Goal: Task Accomplishment & Management: Use online tool/utility

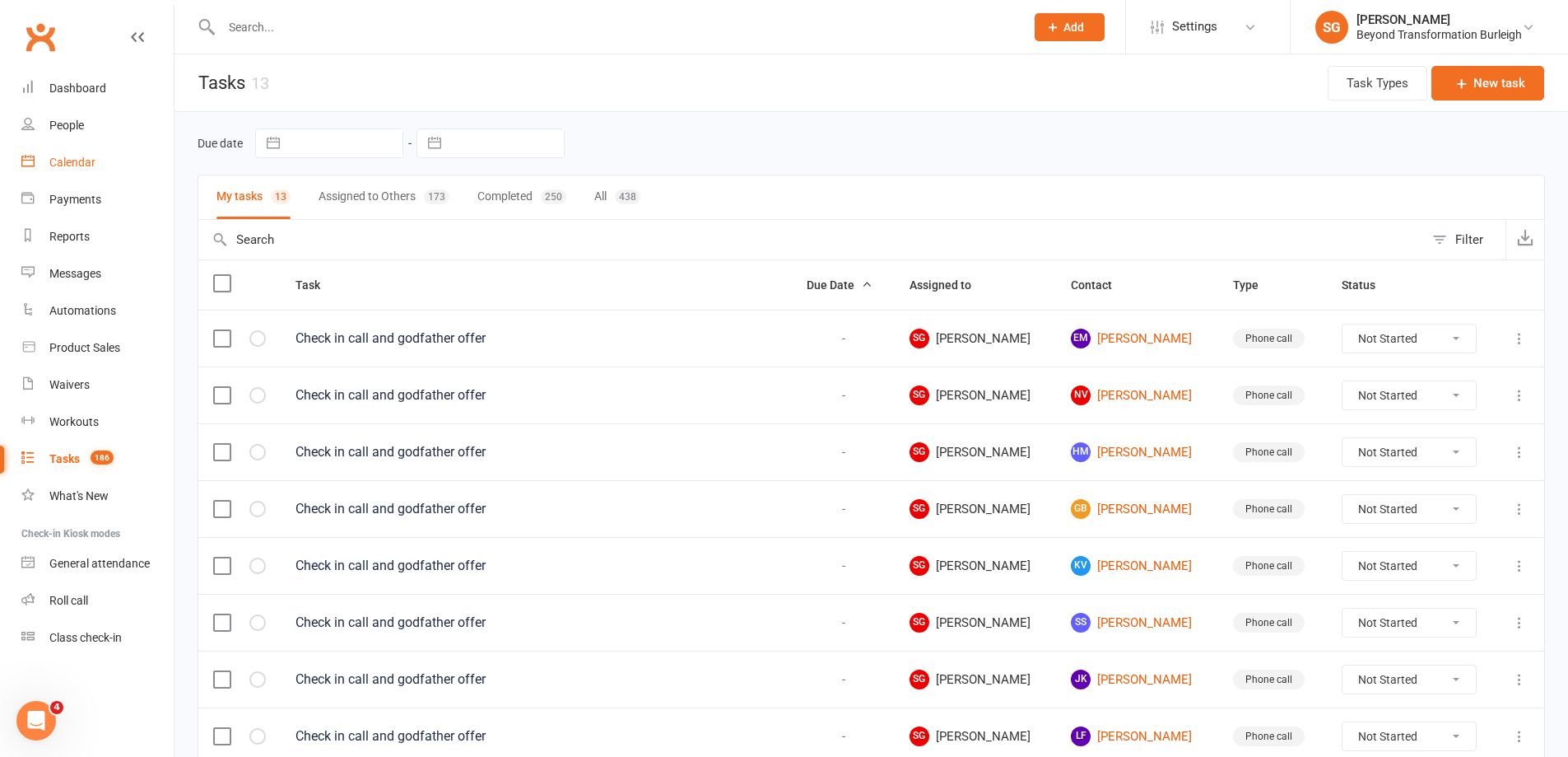
click at [75, 148] on link "Calendar" at bounding box center [98, 163] width 153 height 37
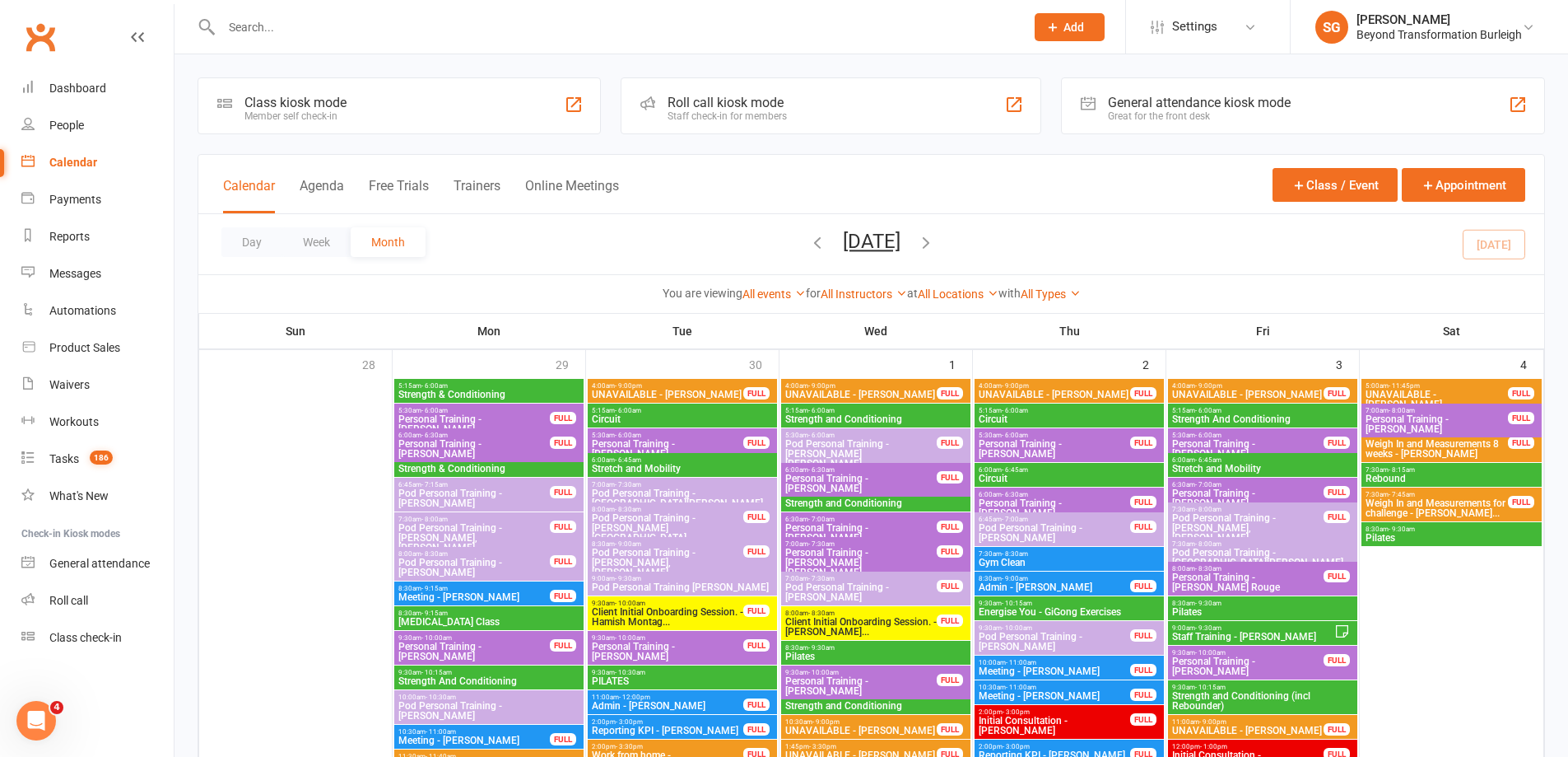
click at [322, 260] on div "Day Week Month [DATE] [DATE] Sun Mon Tue Wed Thu Fri Sat 28 29 30 01 02 03 04 0…" at bounding box center [872, 244] width 1346 height 60
click at [319, 250] on button "Week" at bounding box center [316, 242] width 69 height 29
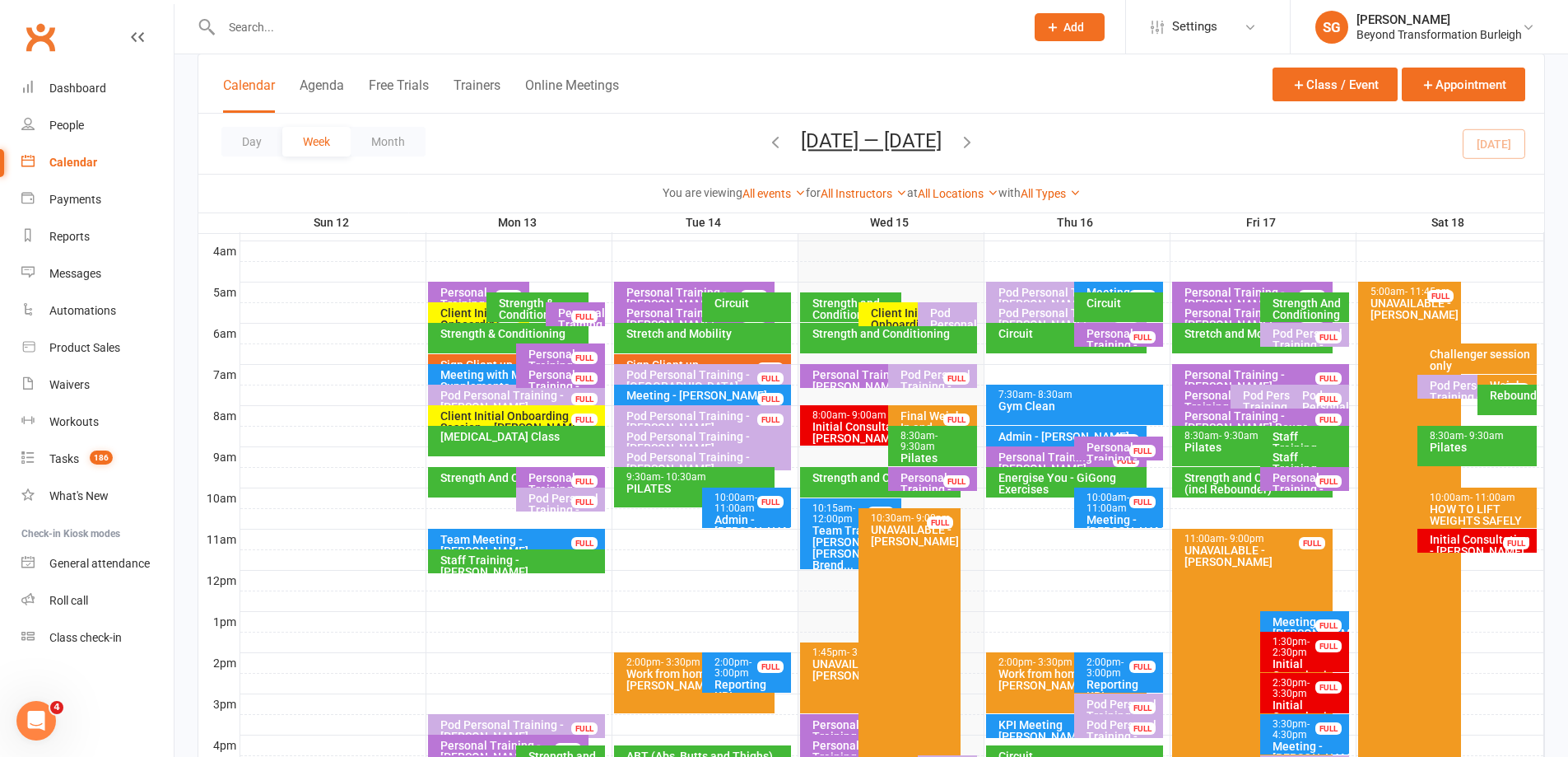
scroll to position [284, 0]
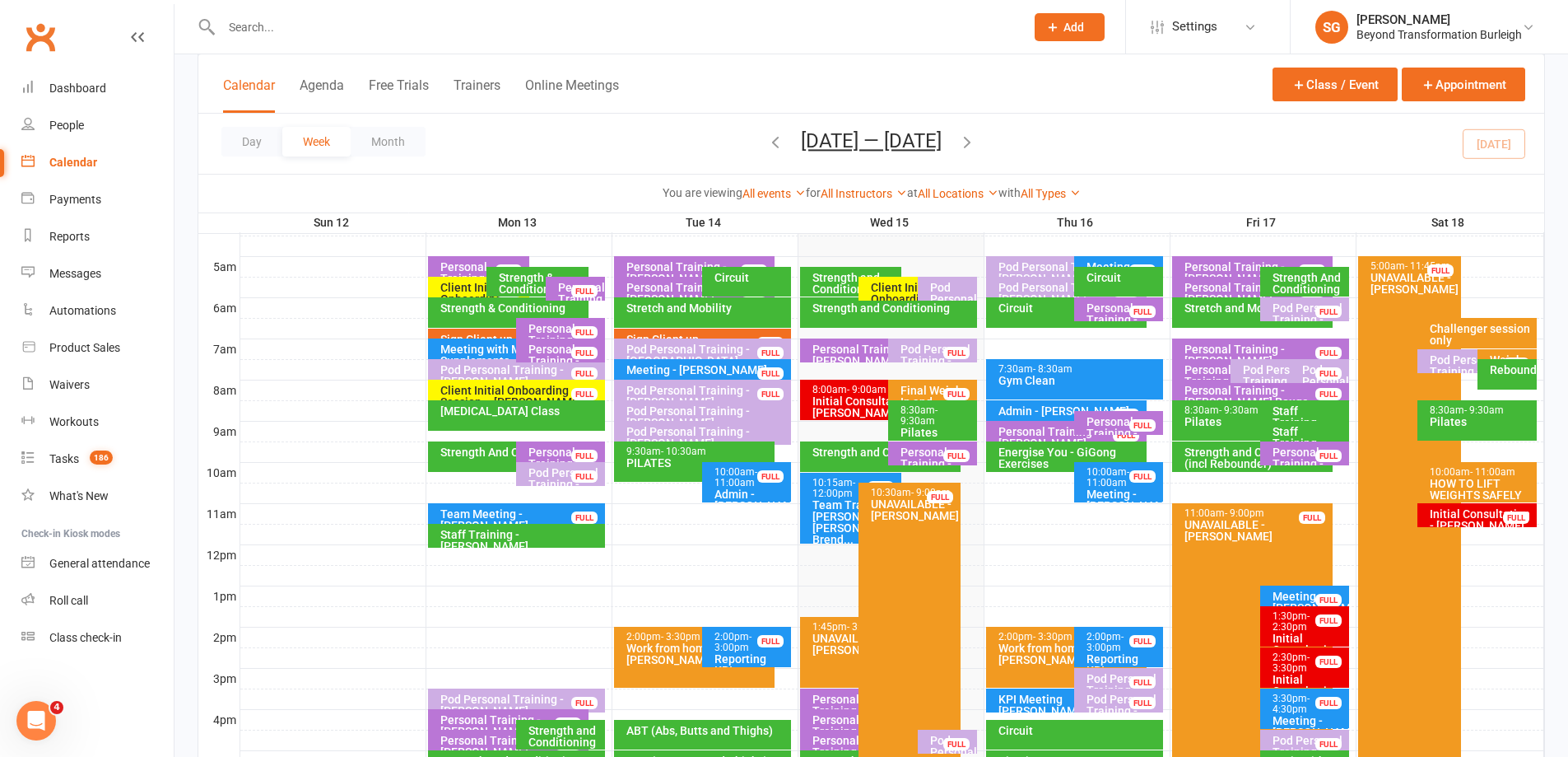
click at [1459, 488] on div "HOW TO LIFT WEIGHTS SAFELY AND CORRECTLY" at bounding box center [1481, 495] width 105 height 34
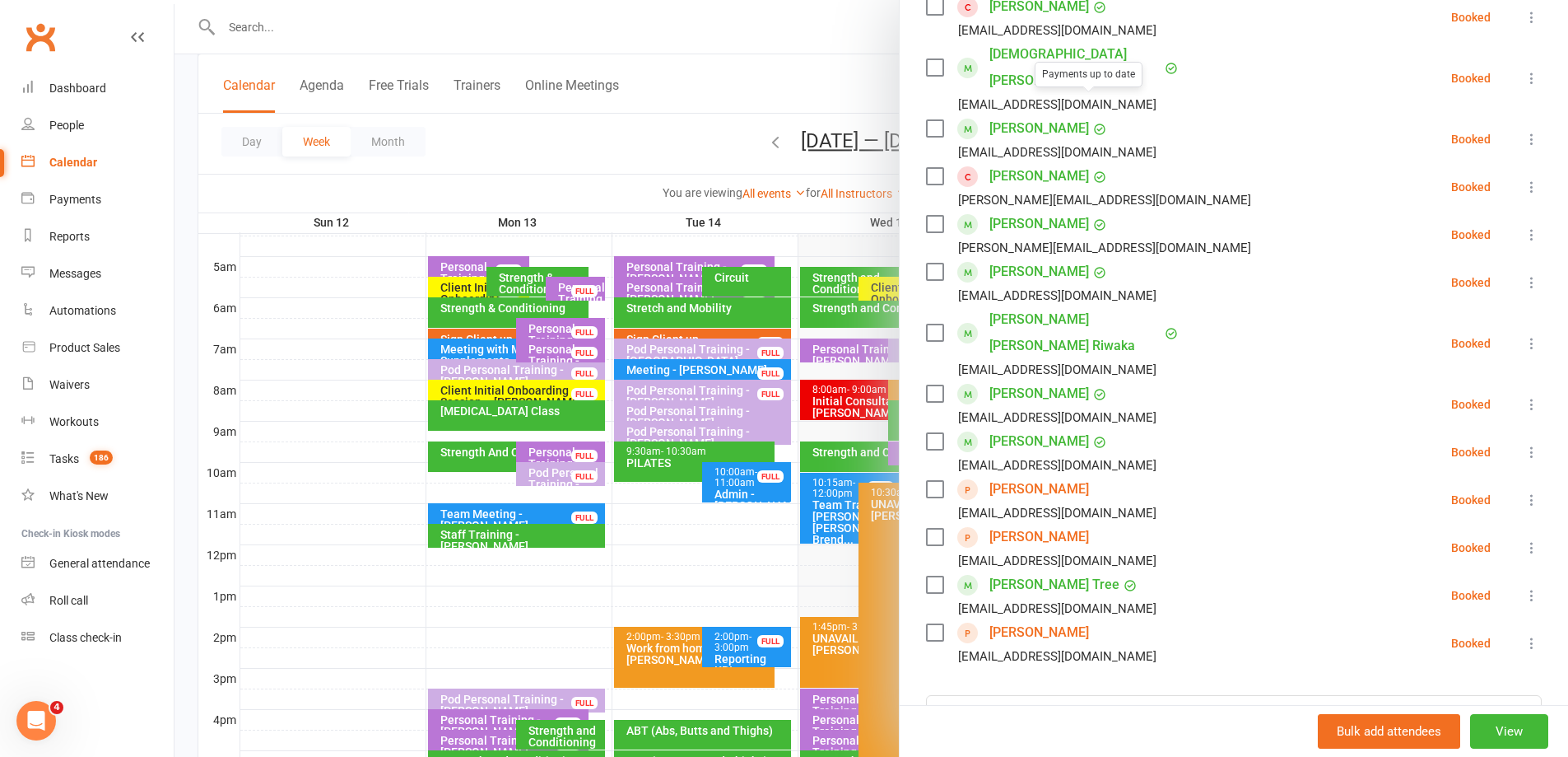
scroll to position [329, 0]
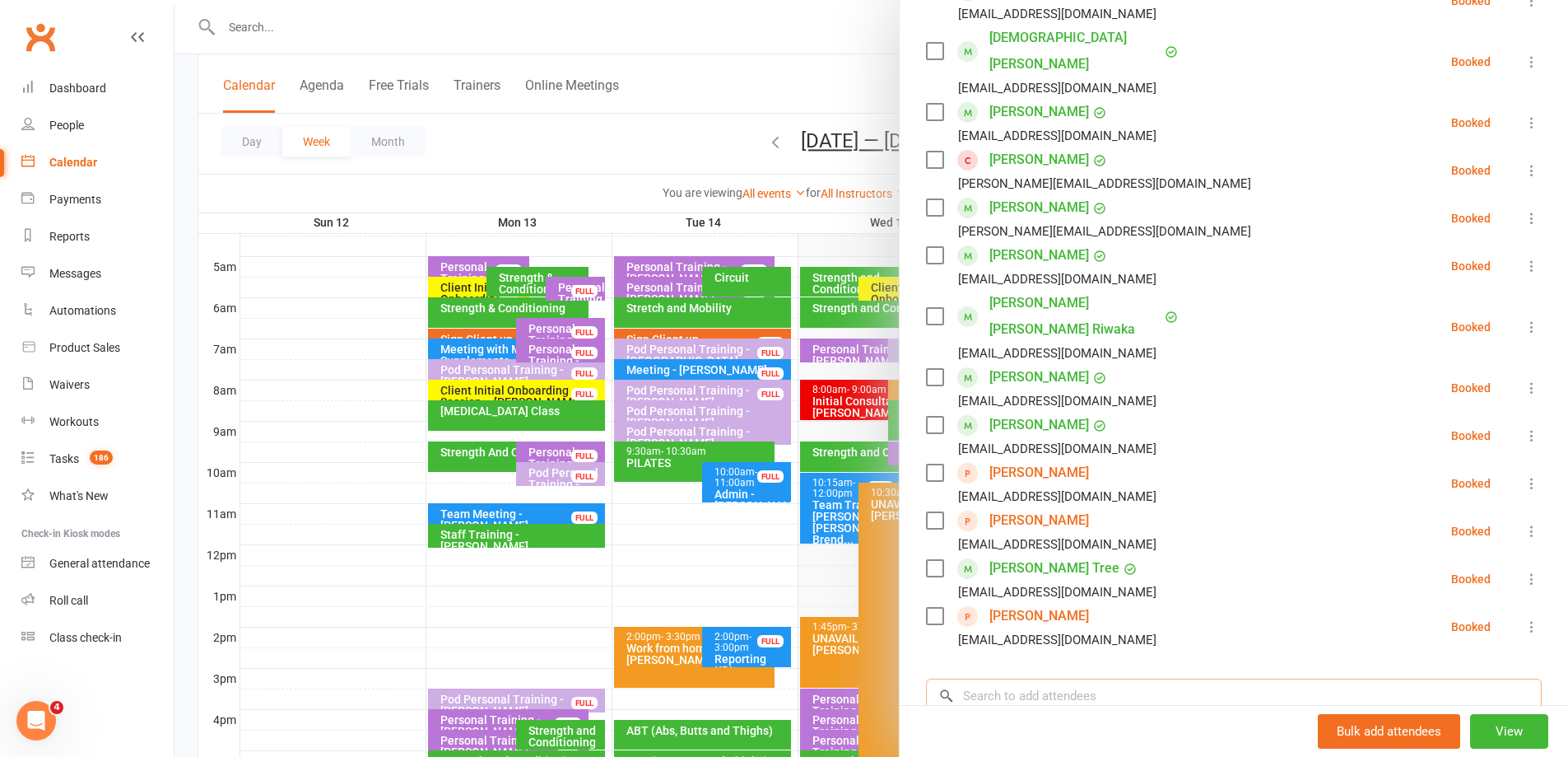
click at [1025, 679] on input "search" at bounding box center [1234, 695] width 616 height 34
paste input "[EMAIL_ADDRESS][DOMAIN_NAME]"
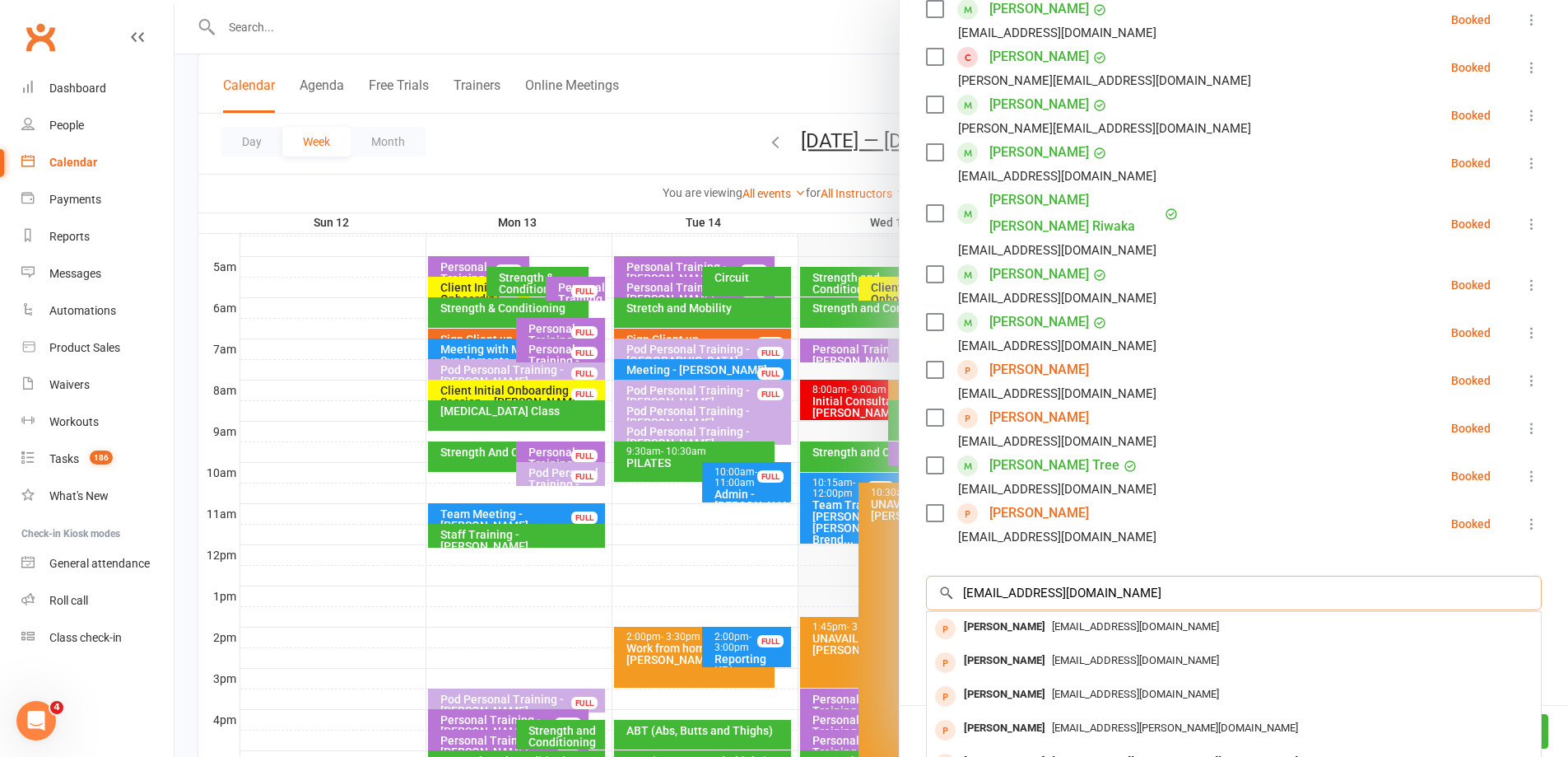
scroll to position [518, 0]
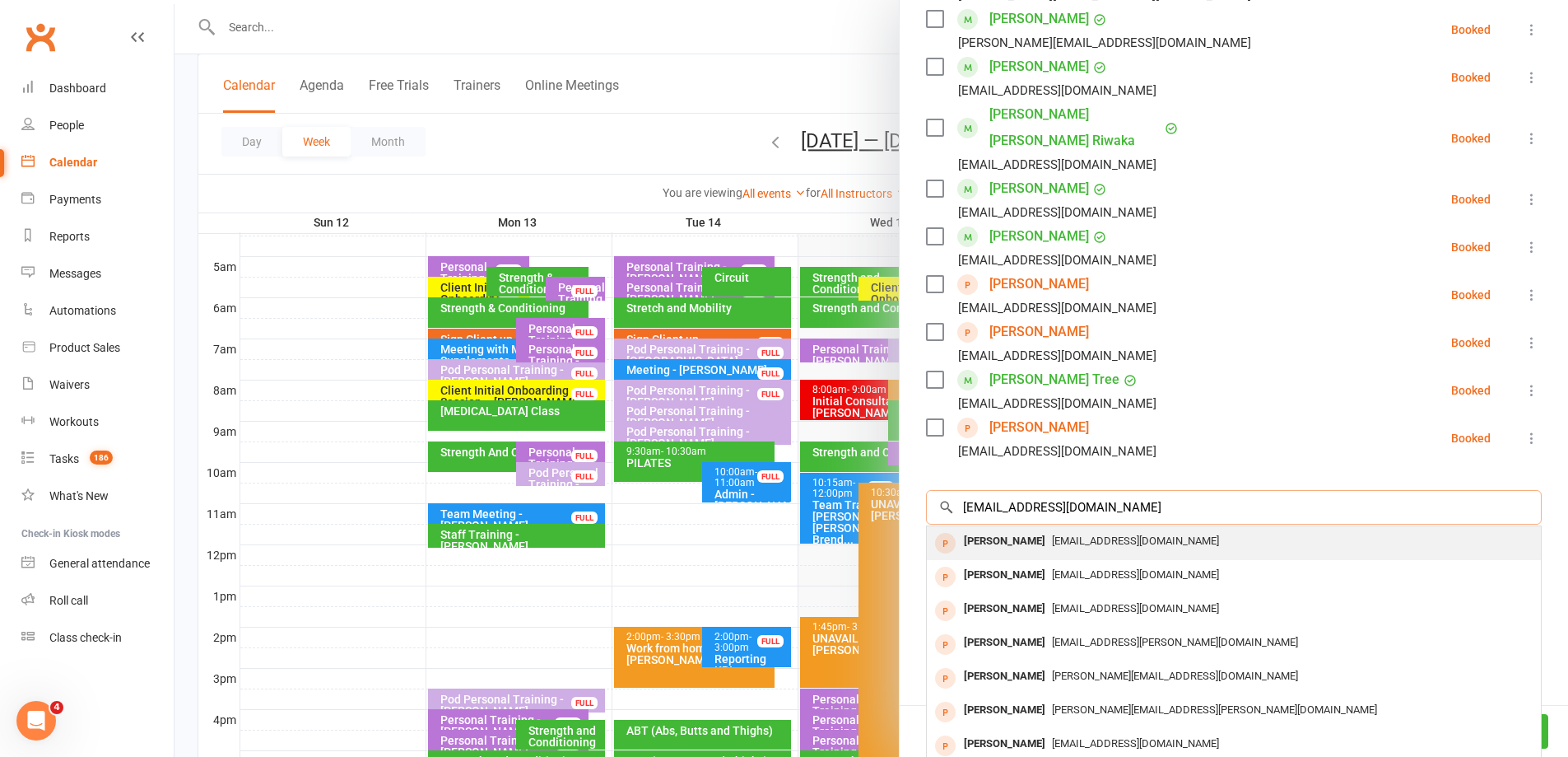
type input "[EMAIL_ADDRESS][DOMAIN_NAME]"
click at [1167, 530] on div "[EMAIL_ADDRESS][DOMAIN_NAME]" at bounding box center [1234, 542] width 601 height 24
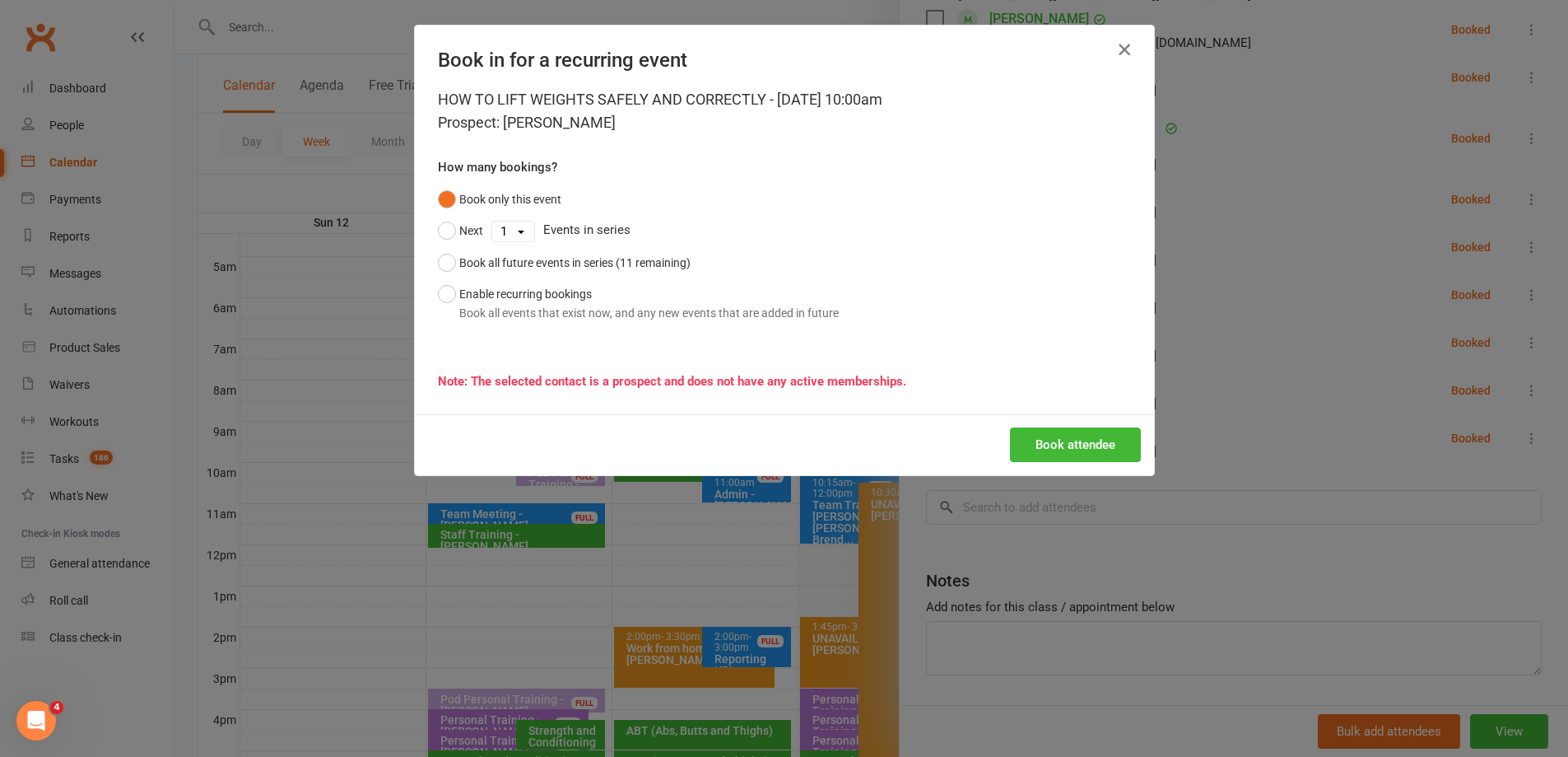
click at [1120, 48] on icon "button" at bounding box center [1124, 49] width 20 height 20
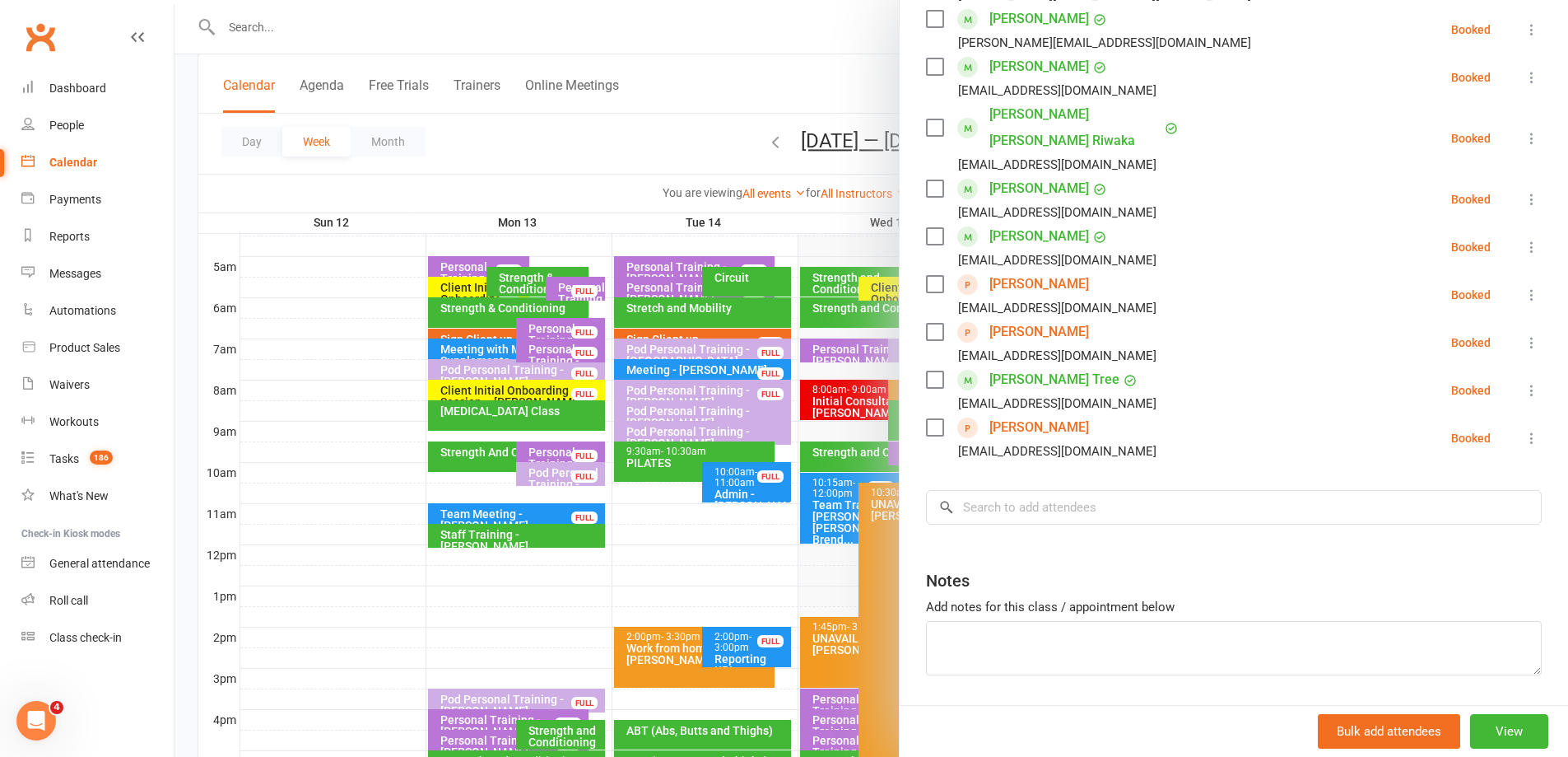
click at [490, 27] on div at bounding box center [871, 378] width 1394 height 757
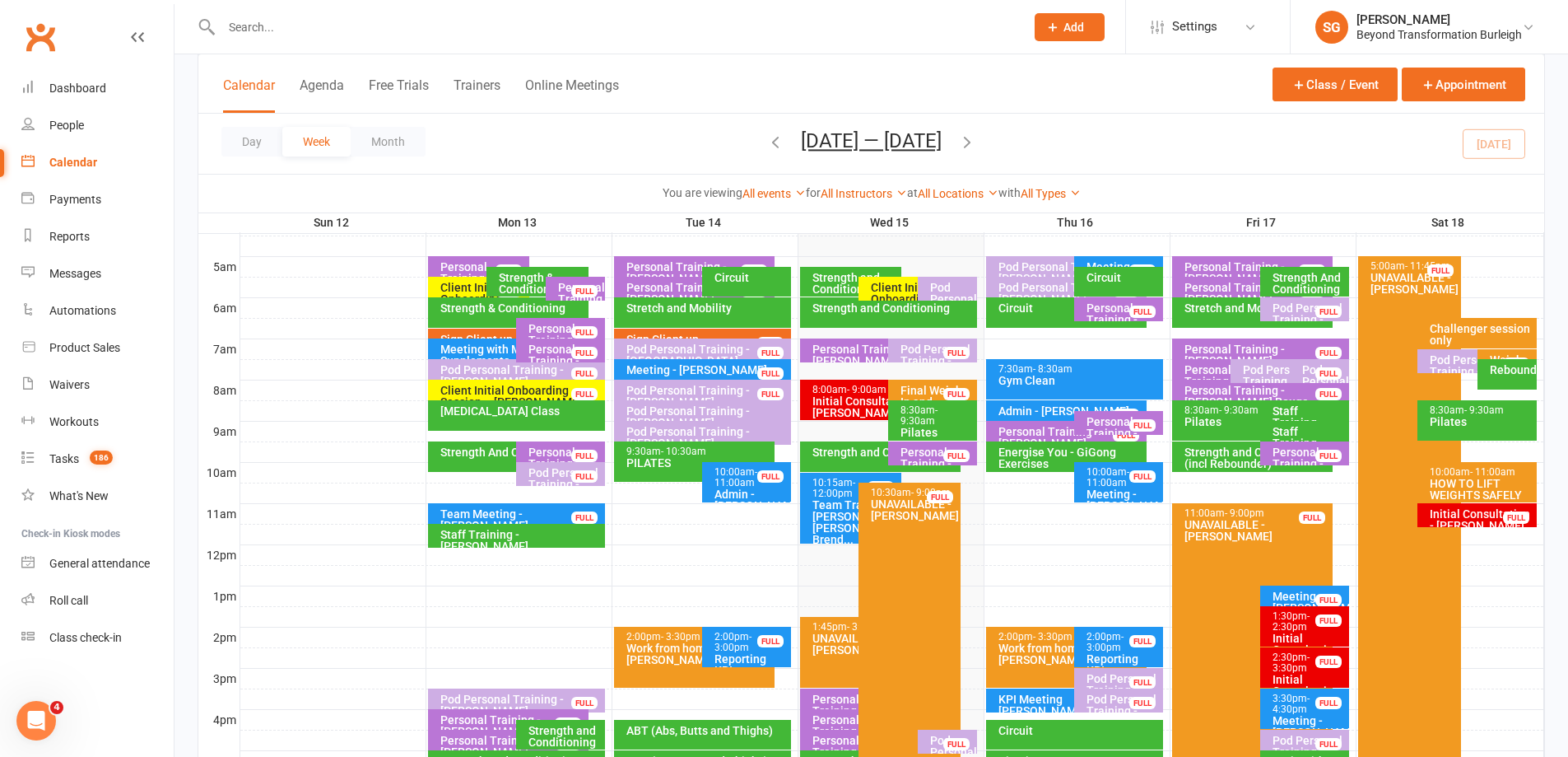
click at [468, 27] on input "text" at bounding box center [615, 27] width 797 height 24
paste input "[EMAIL_ADDRESS][DOMAIN_NAME]"
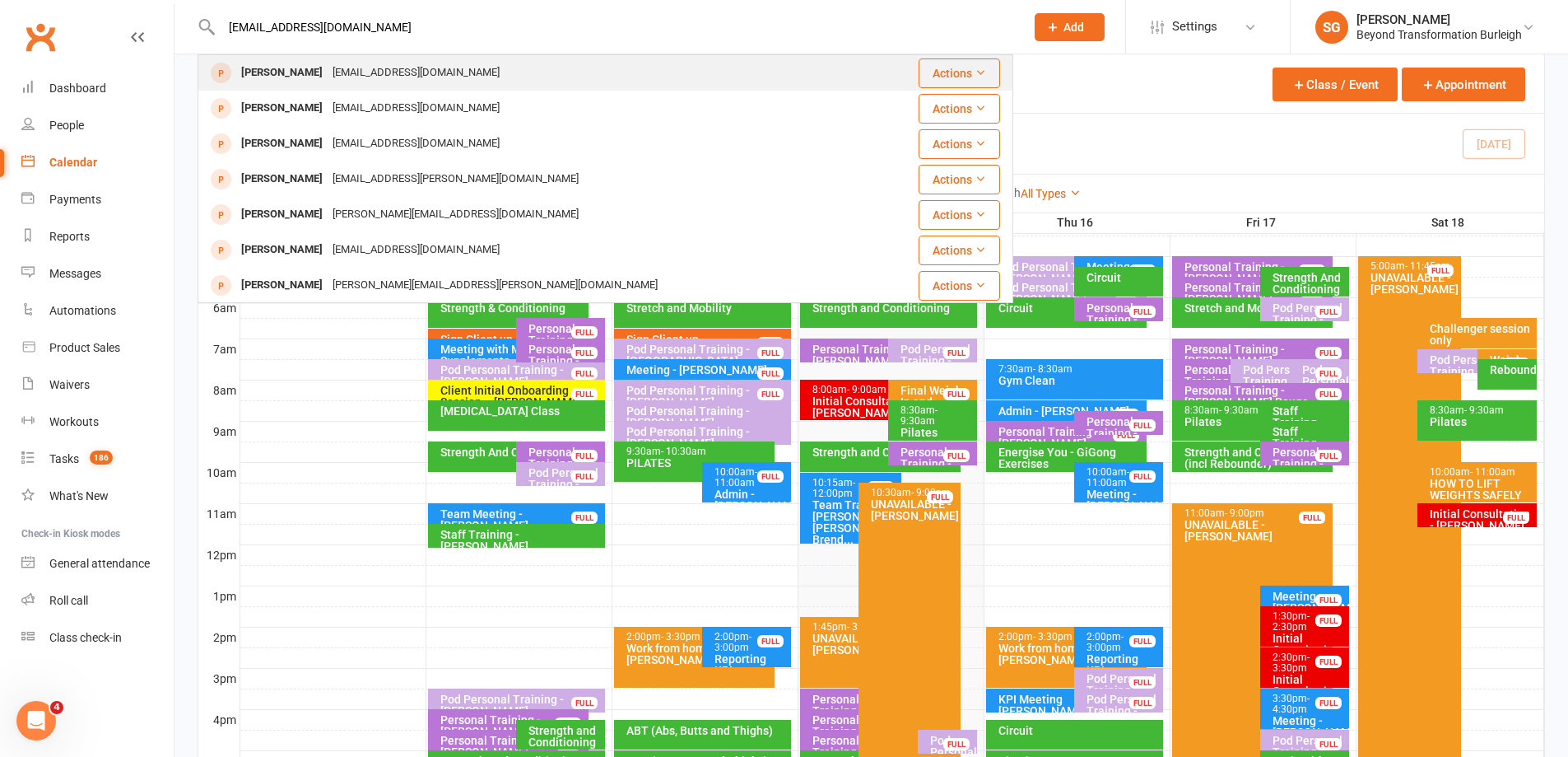
type input "[EMAIL_ADDRESS][DOMAIN_NAME]"
click at [478, 60] on div "[PERSON_NAME] [EMAIL_ADDRESS][DOMAIN_NAME]" at bounding box center [537, 72] width 677 height 33
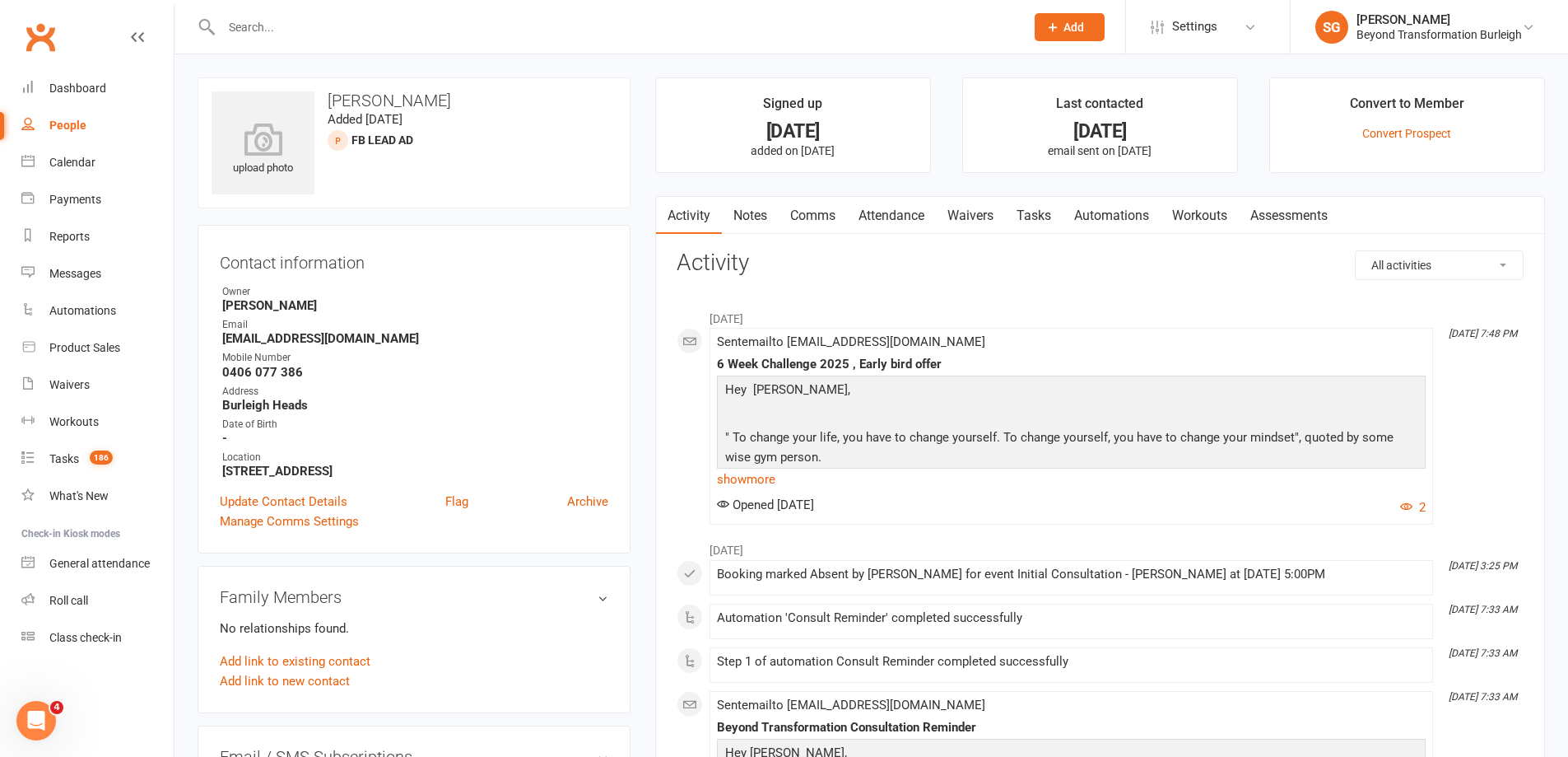
click at [322, 20] on input "text" at bounding box center [615, 27] width 797 height 24
paste input "[EMAIL_ADDRESS][DOMAIN_NAME]"
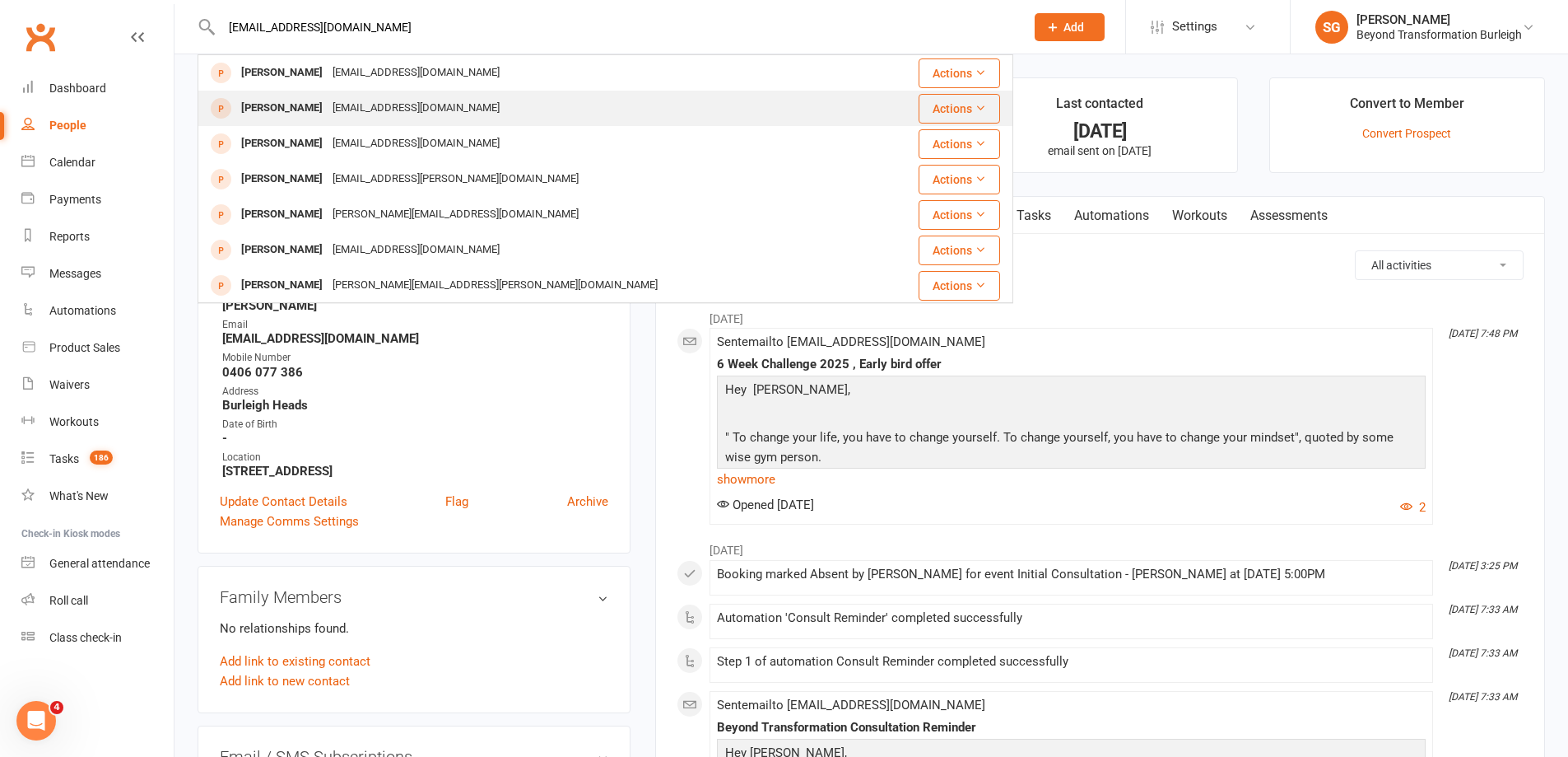
type input "[EMAIL_ADDRESS][DOMAIN_NAME]"
click at [377, 111] on div "[EMAIL_ADDRESS][DOMAIN_NAME]" at bounding box center [416, 108] width 177 height 24
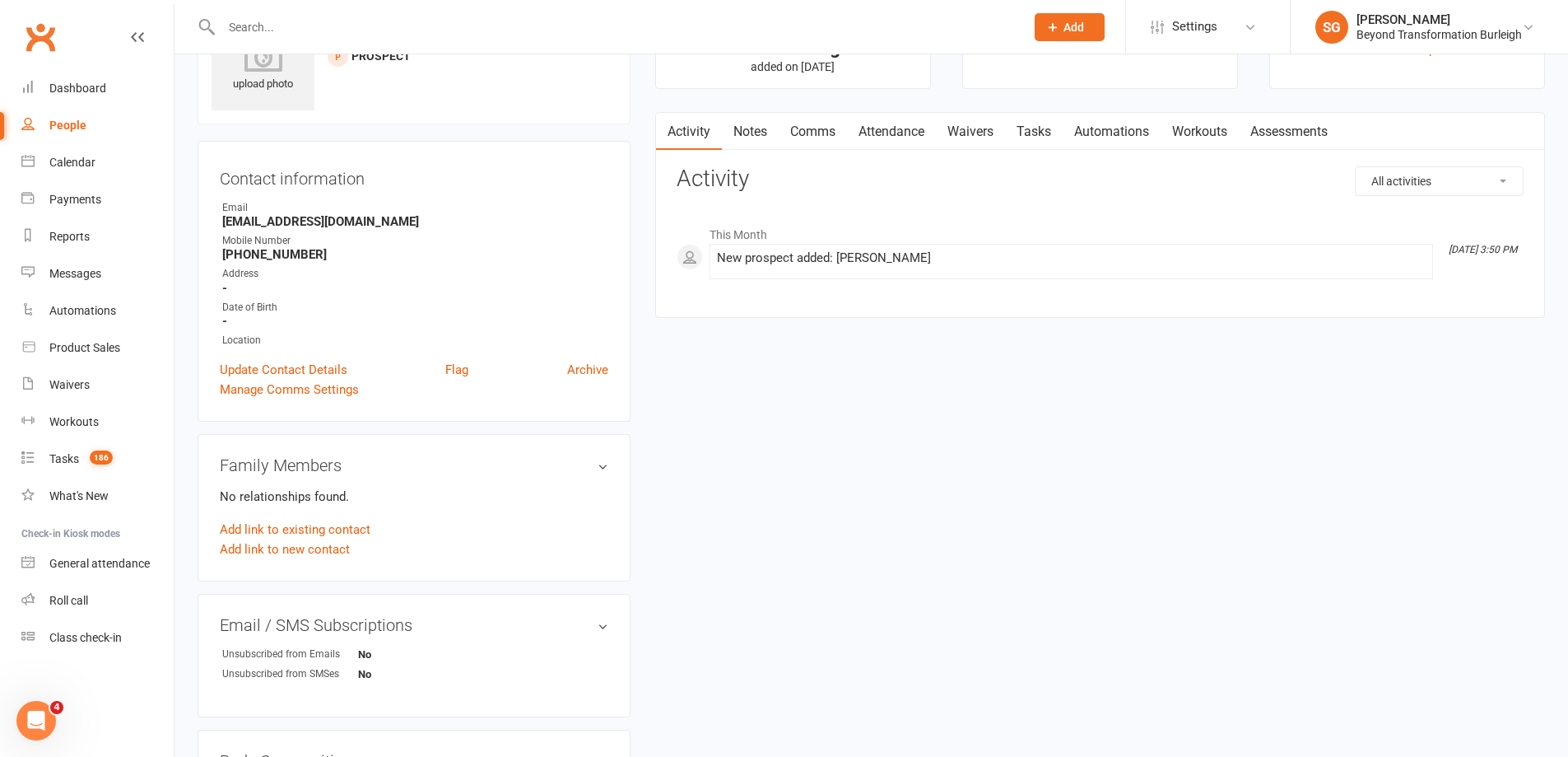
scroll to position [82, 0]
click at [596, 372] on link "Archive" at bounding box center [588, 371] width 41 height 20
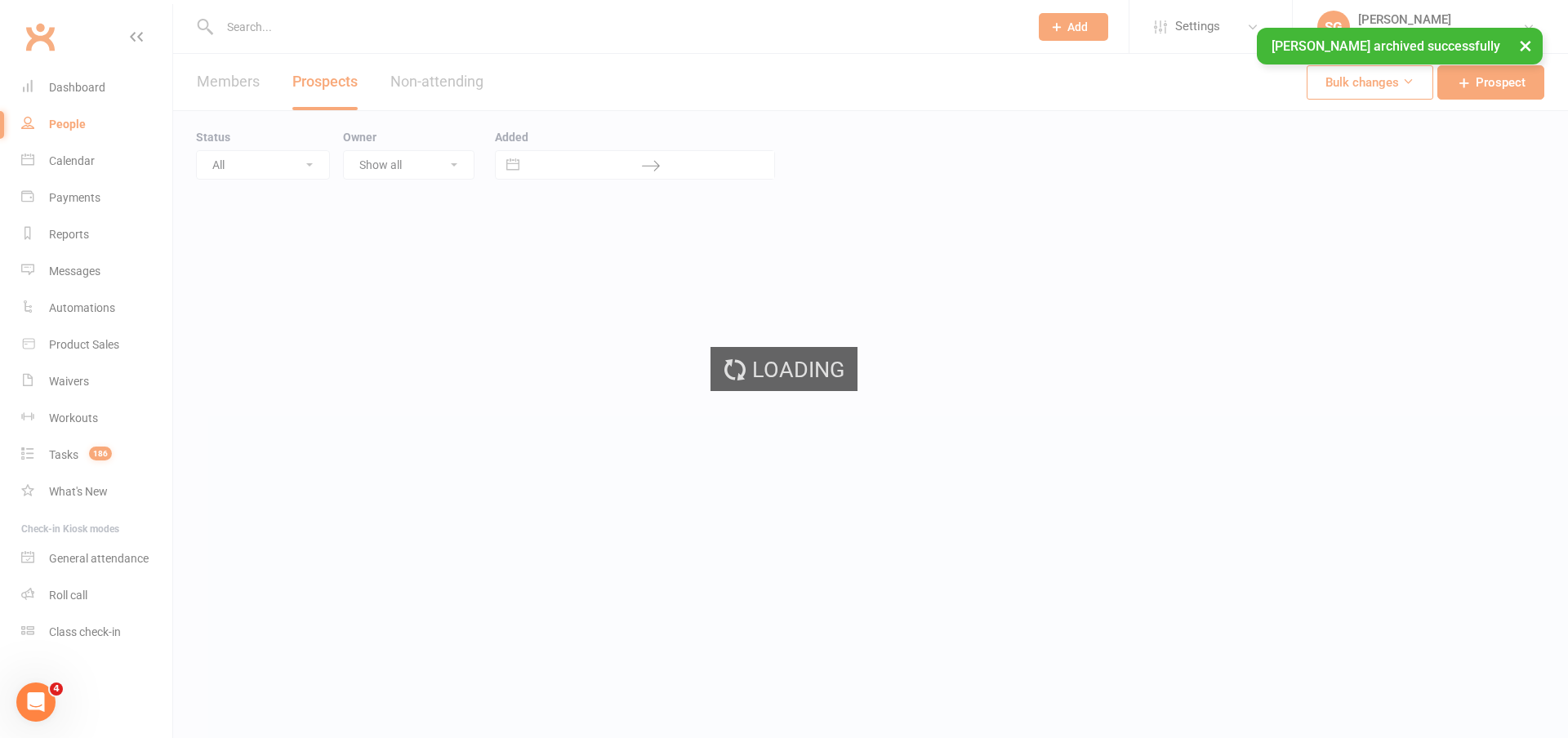
select select "100"
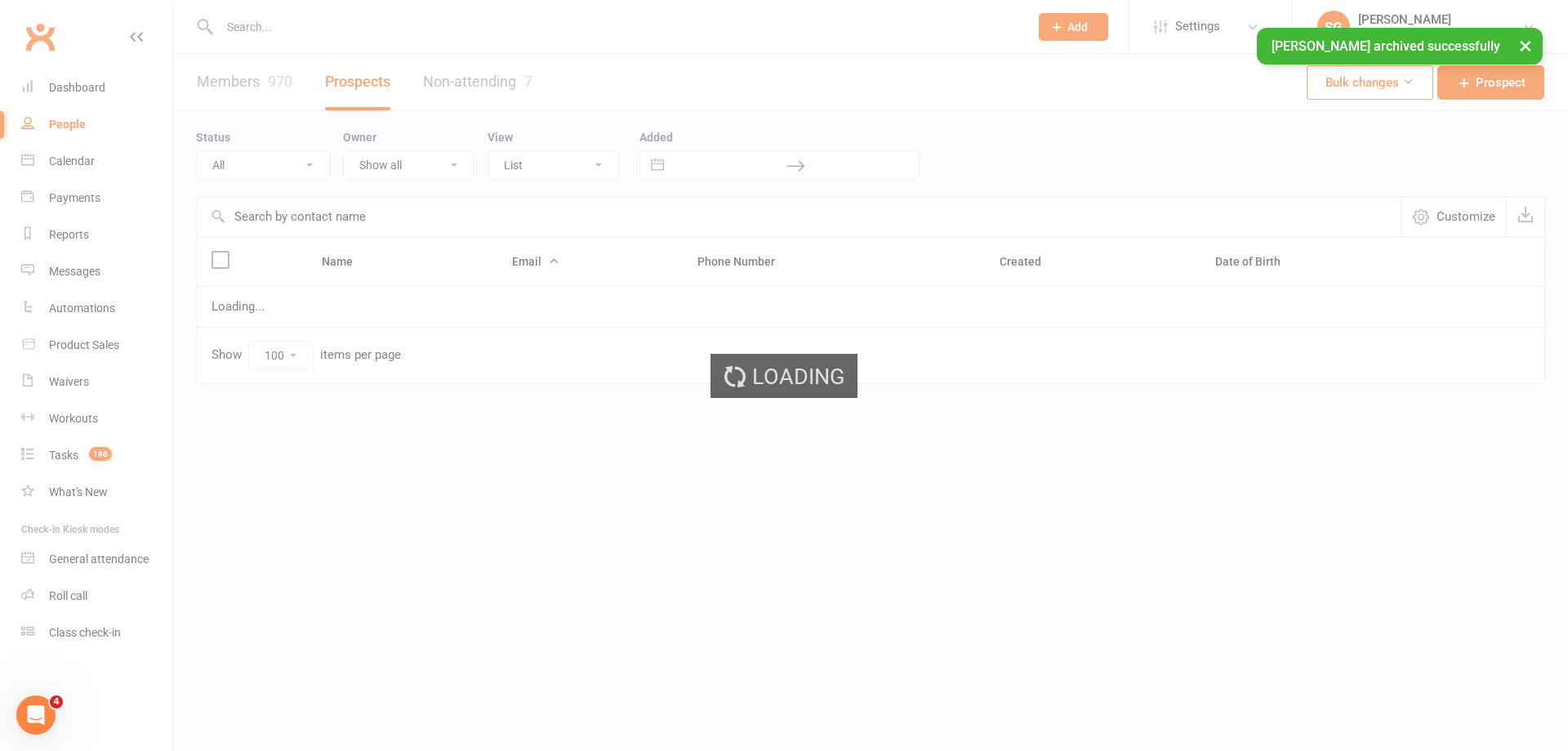
click at [564, 20] on input "text" at bounding box center [616, 27] width 802 height 23
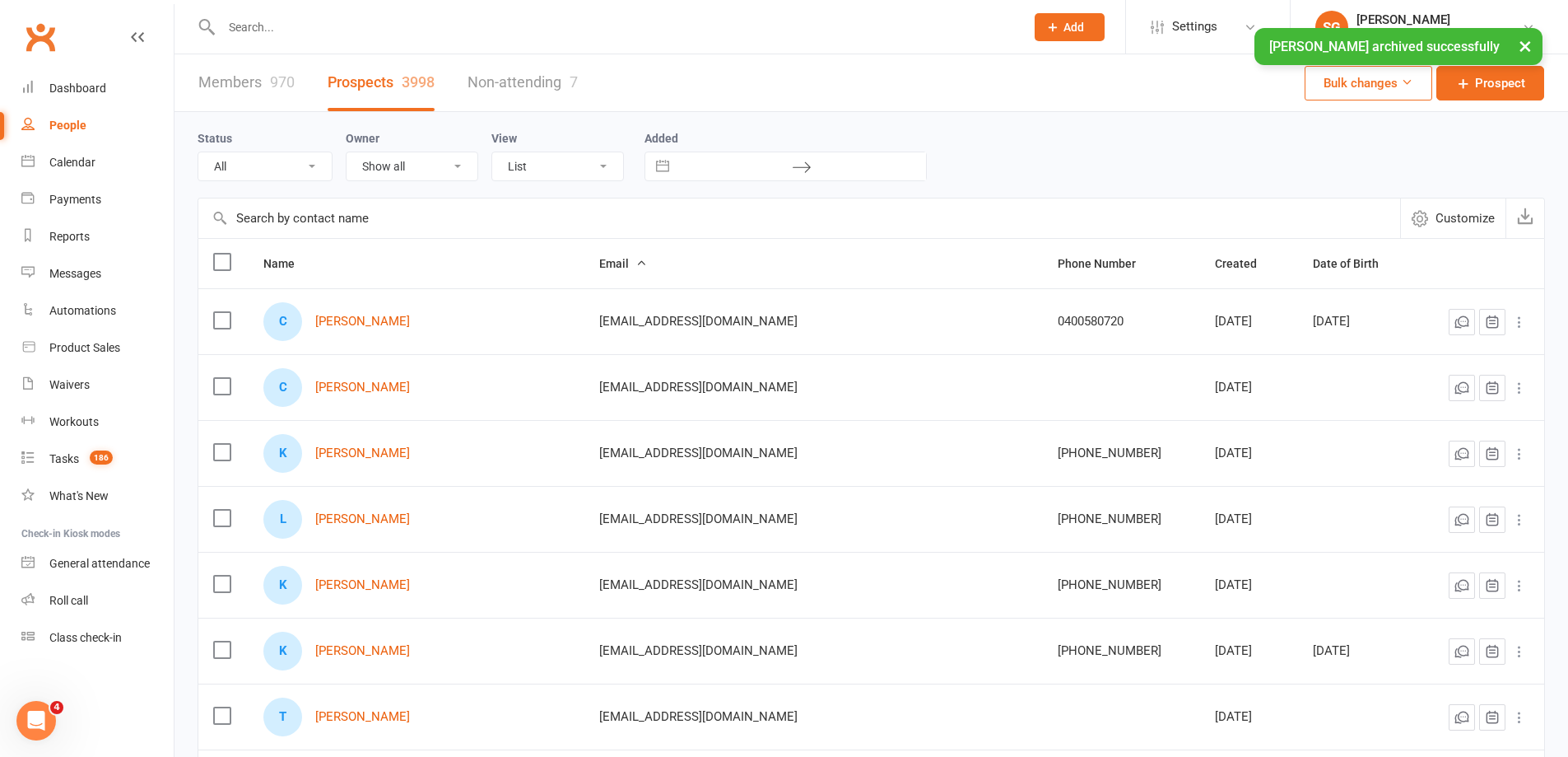
click at [537, 24] on input "text" at bounding box center [615, 27] width 797 height 24
paste input "[EMAIL_ADDRESS][DOMAIN_NAME]"
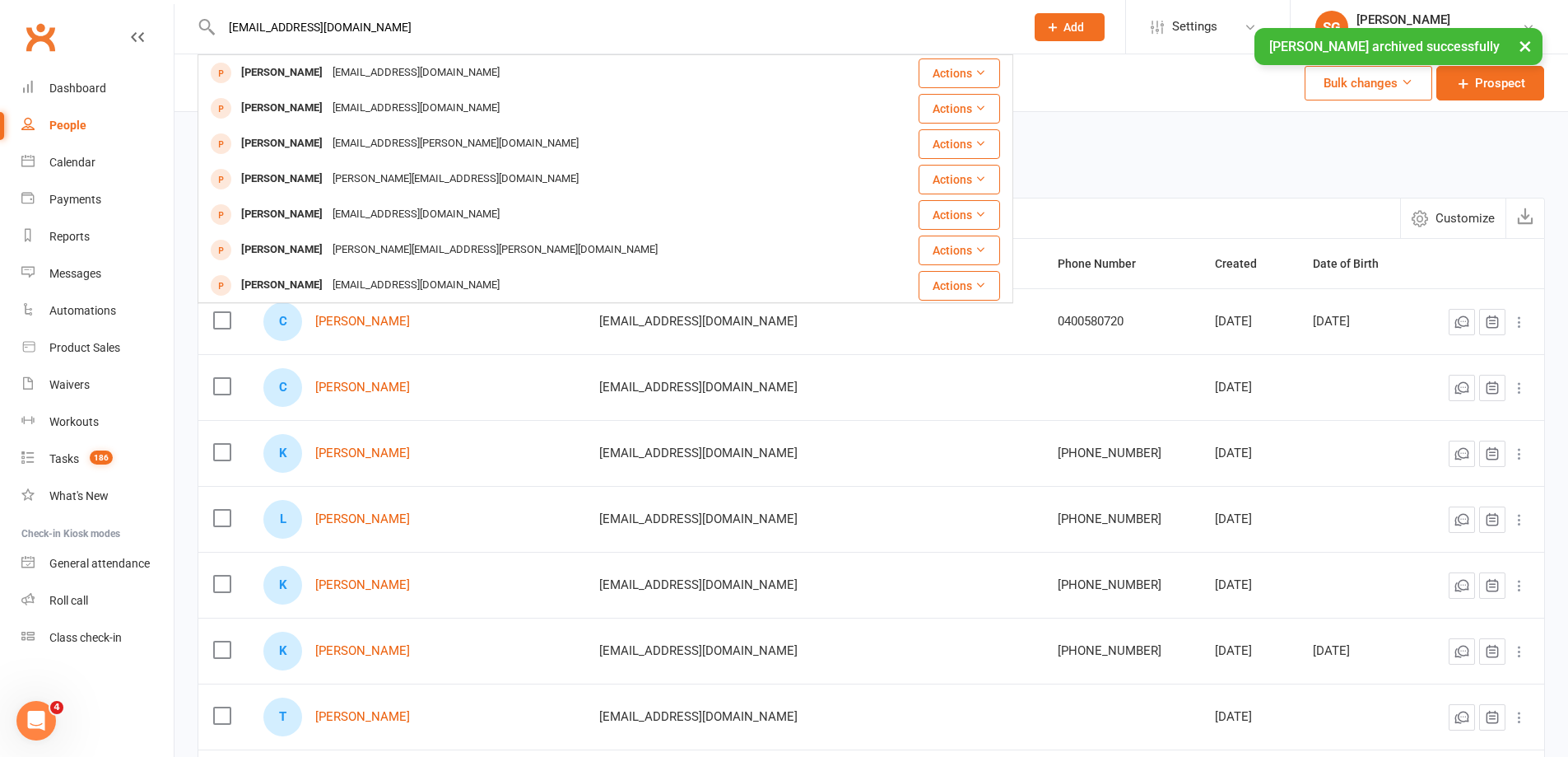
type input "[EMAIL_ADDRESS][DOMAIN_NAME]"
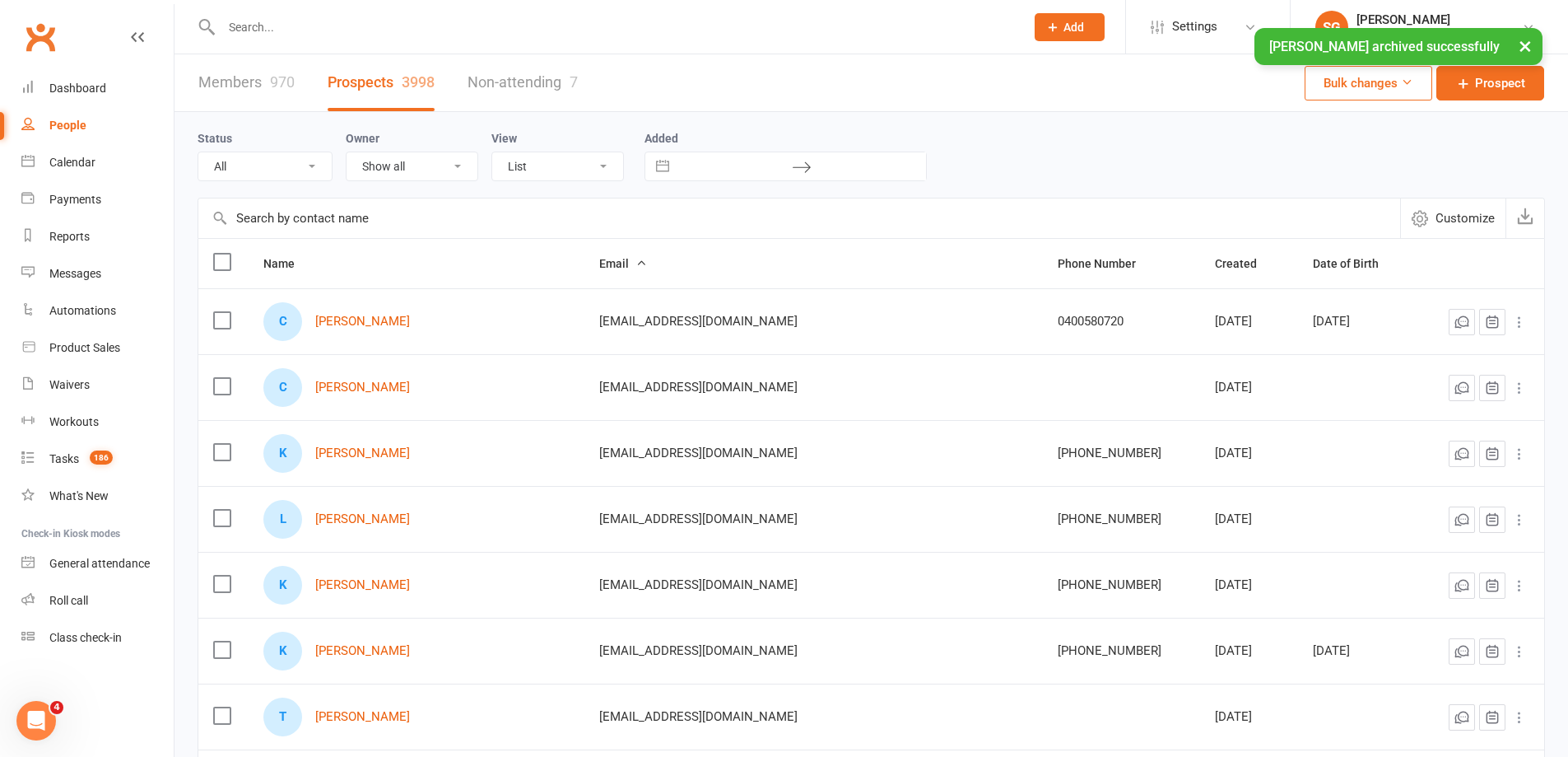
click at [558, 28] on div "× [PERSON_NAME] archived successfully" at bounding box center [774, 28] width 1547 height 0
click at [596, 22] on input "text" at bounding box center [615, 27] width 797 height 24
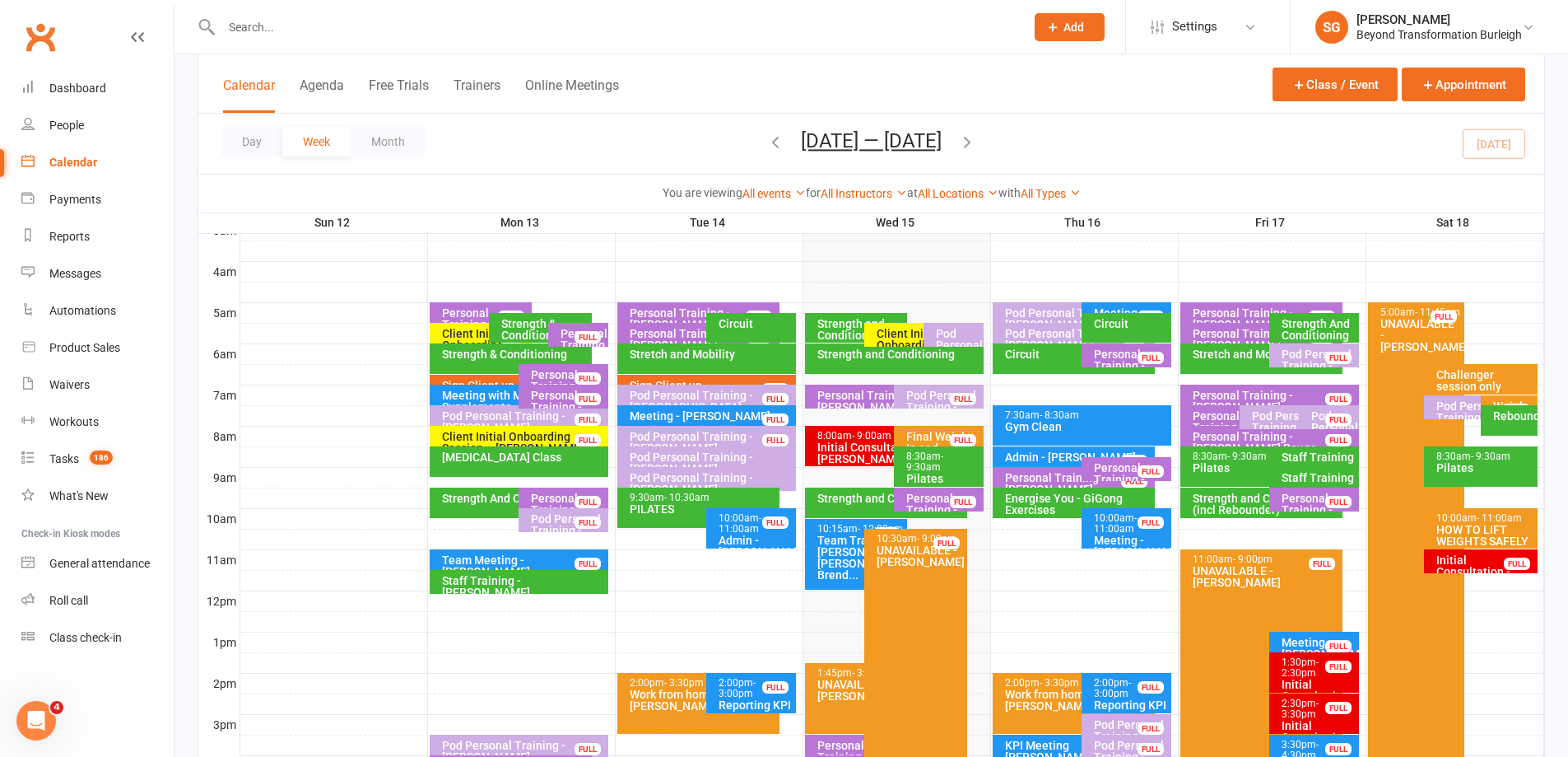
scroll to position [247, 0]
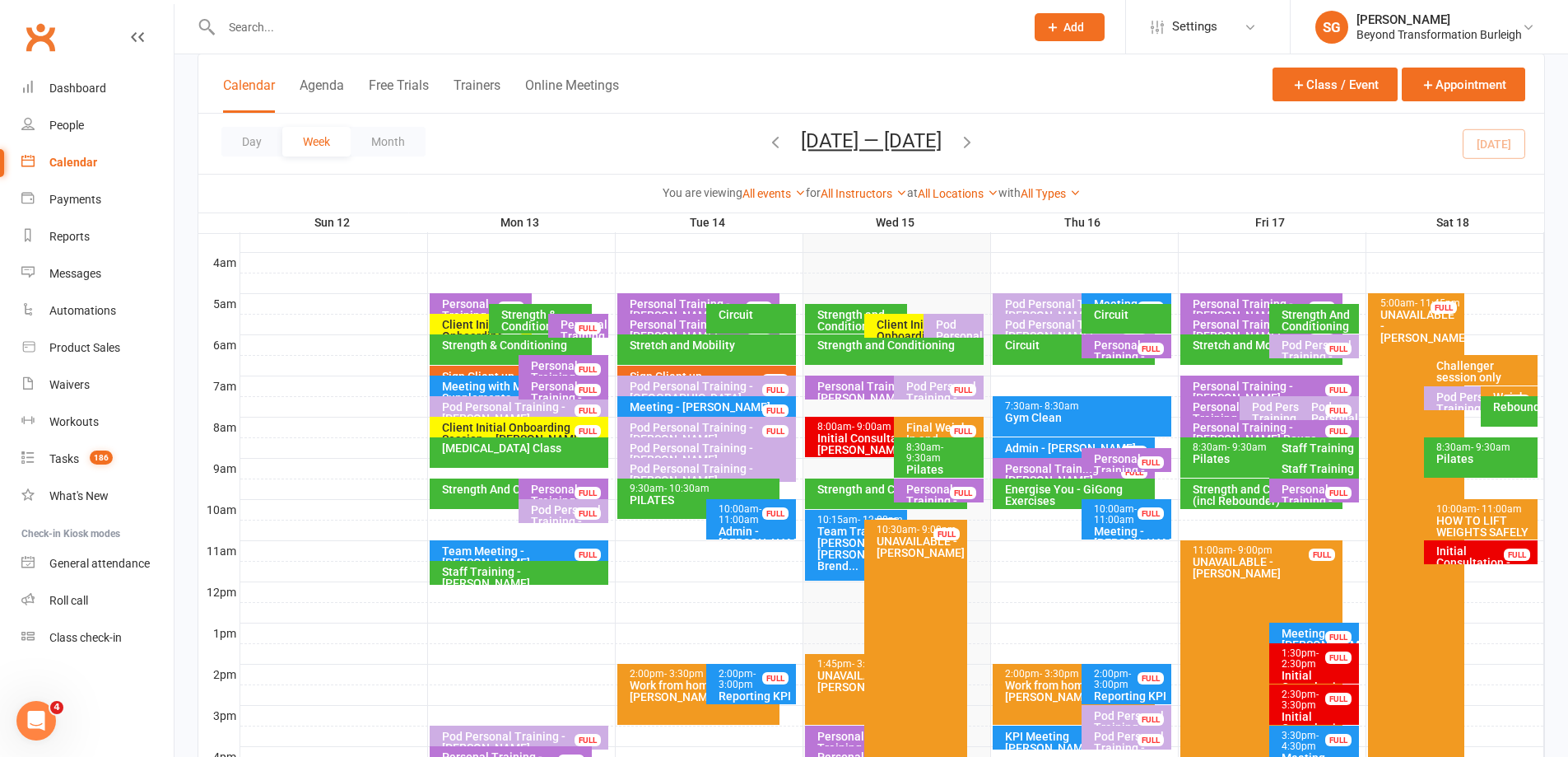
click at [1467, 524] on div "HOW TO LIFT WEIGHTS SAFELY AND CORRECTLY" at bounding box center [1485, 531] width 98 height 34
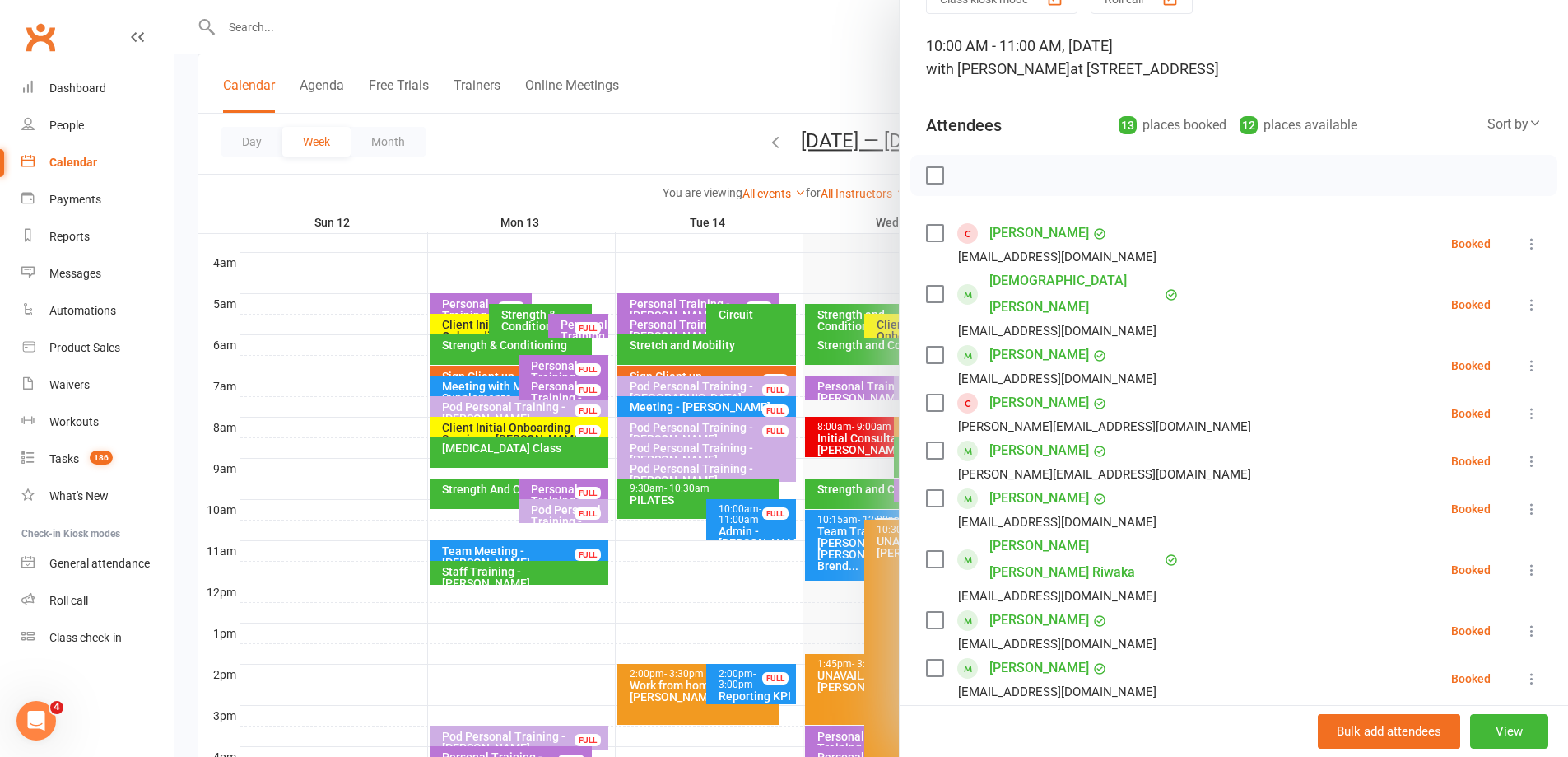
scroll to position [411, 0]
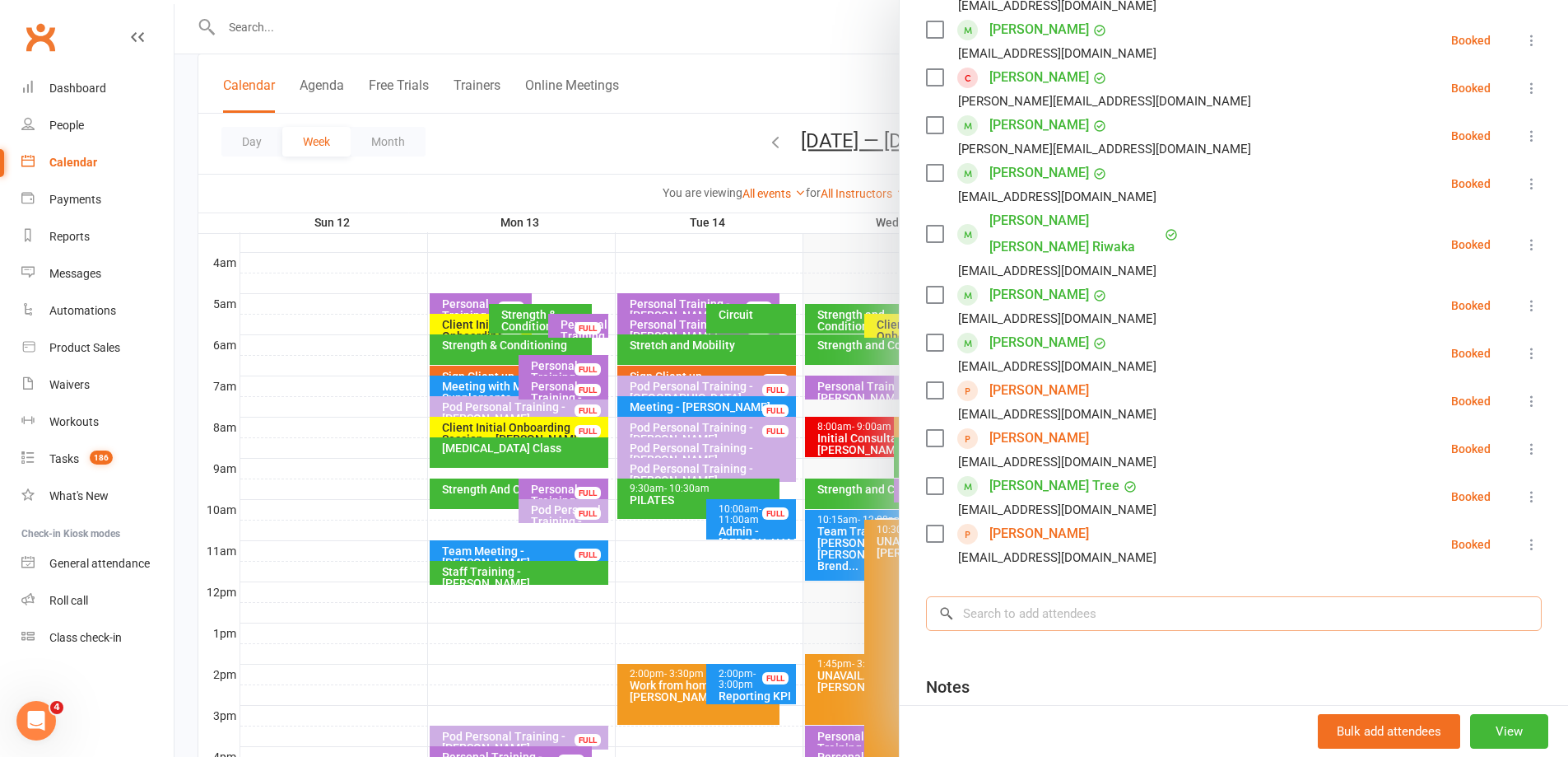
click at [1049, 596] on input "search" at bounding box center [1234, 613] width 616 height 34
paste input "[EMAIL_ADDRESS][DOMAIN_NAME]"
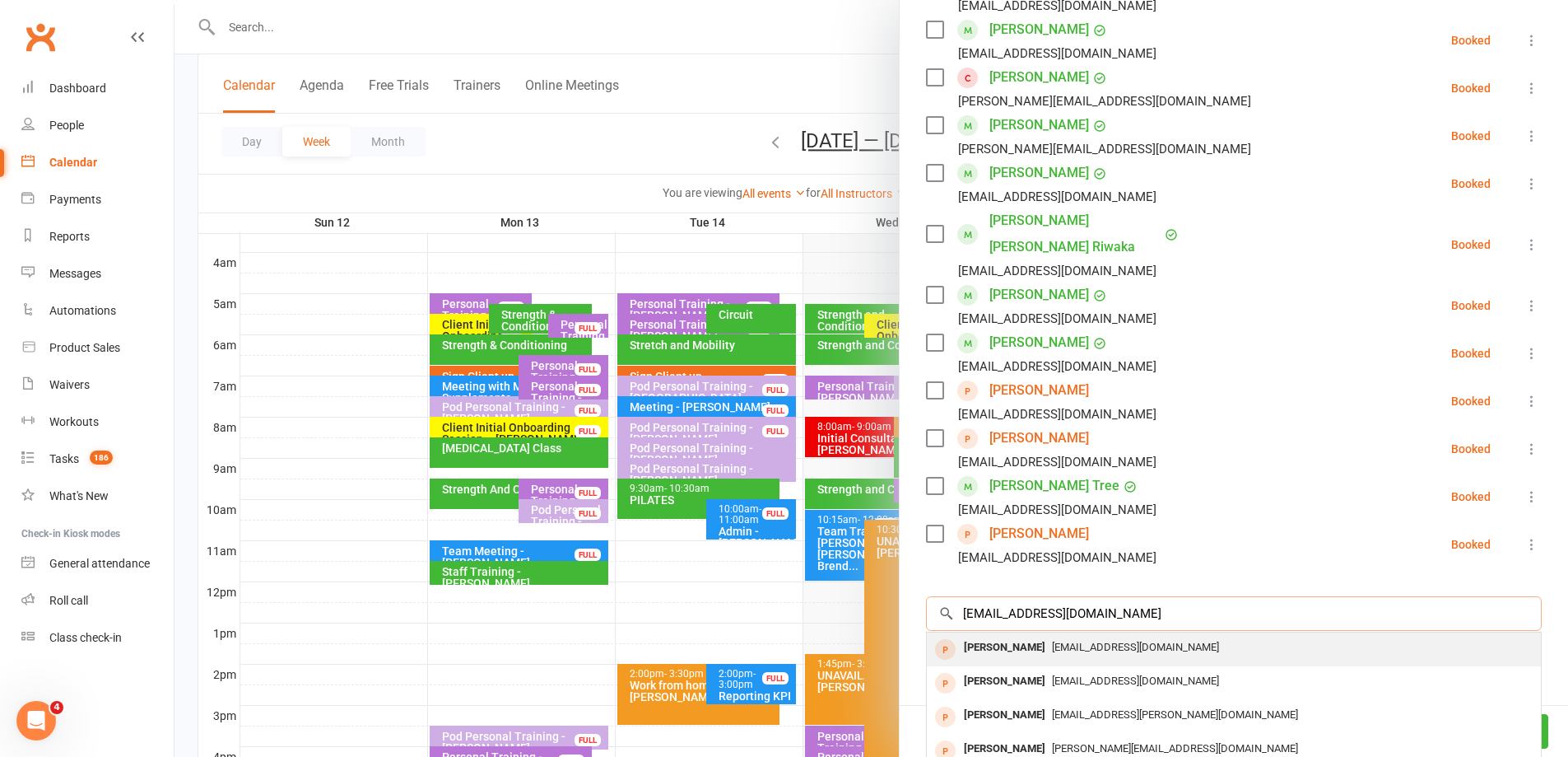
type input "[EMAIL_ADDRESS][DOMAIN_NAME]"
click at [1053, 640] on span "[EMAIL_ADDRESS][DOMAIN_NAME]" at bounding box center [1135, 646] width 167 height 13
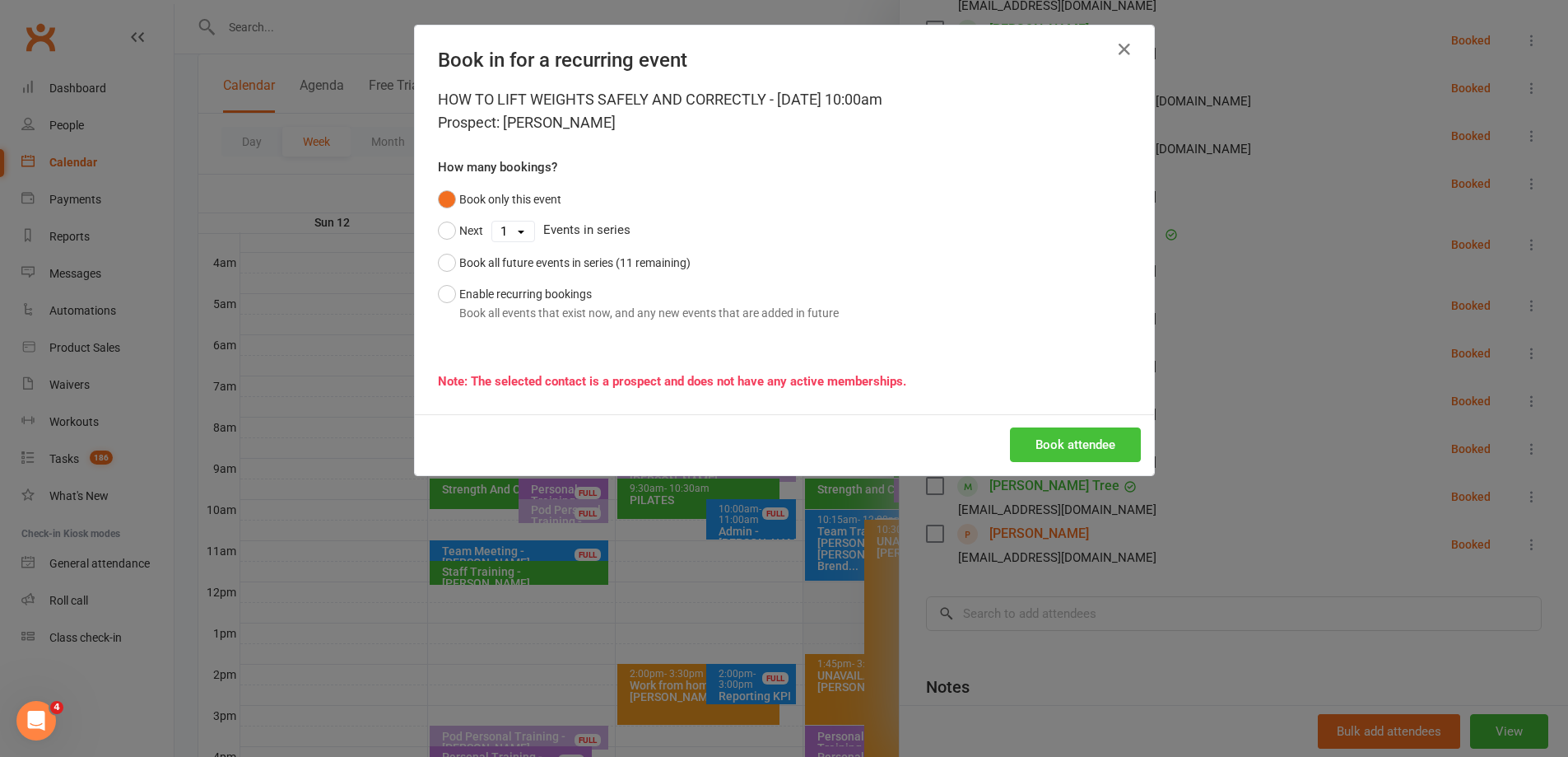
click at [1071, 448] on button "Book attendee" at bounding box center [1075, 444] width 131 height 34
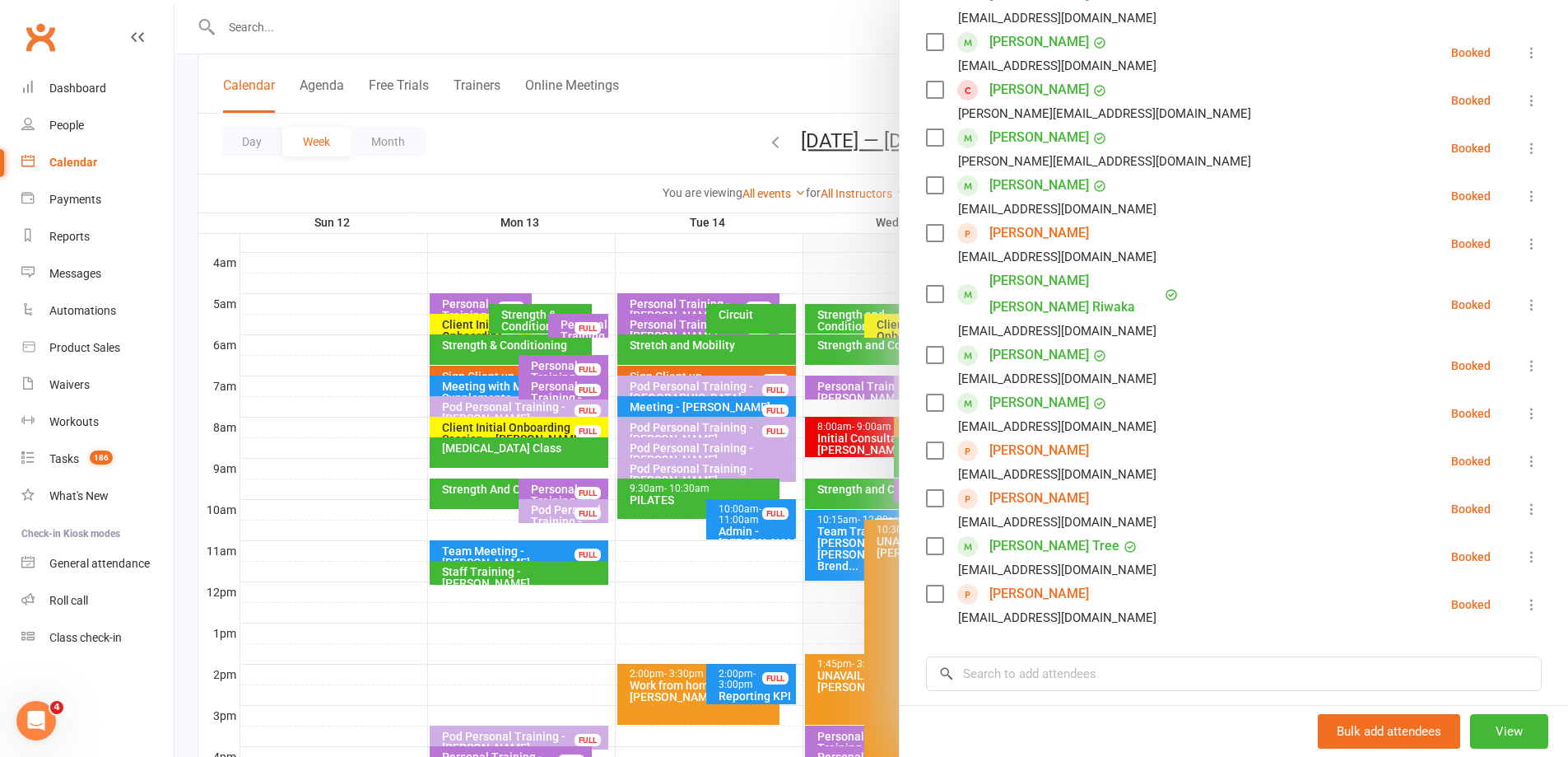
scroll to position [566, 0]
